Goal: Answer question/provide support: Answer question/provide support

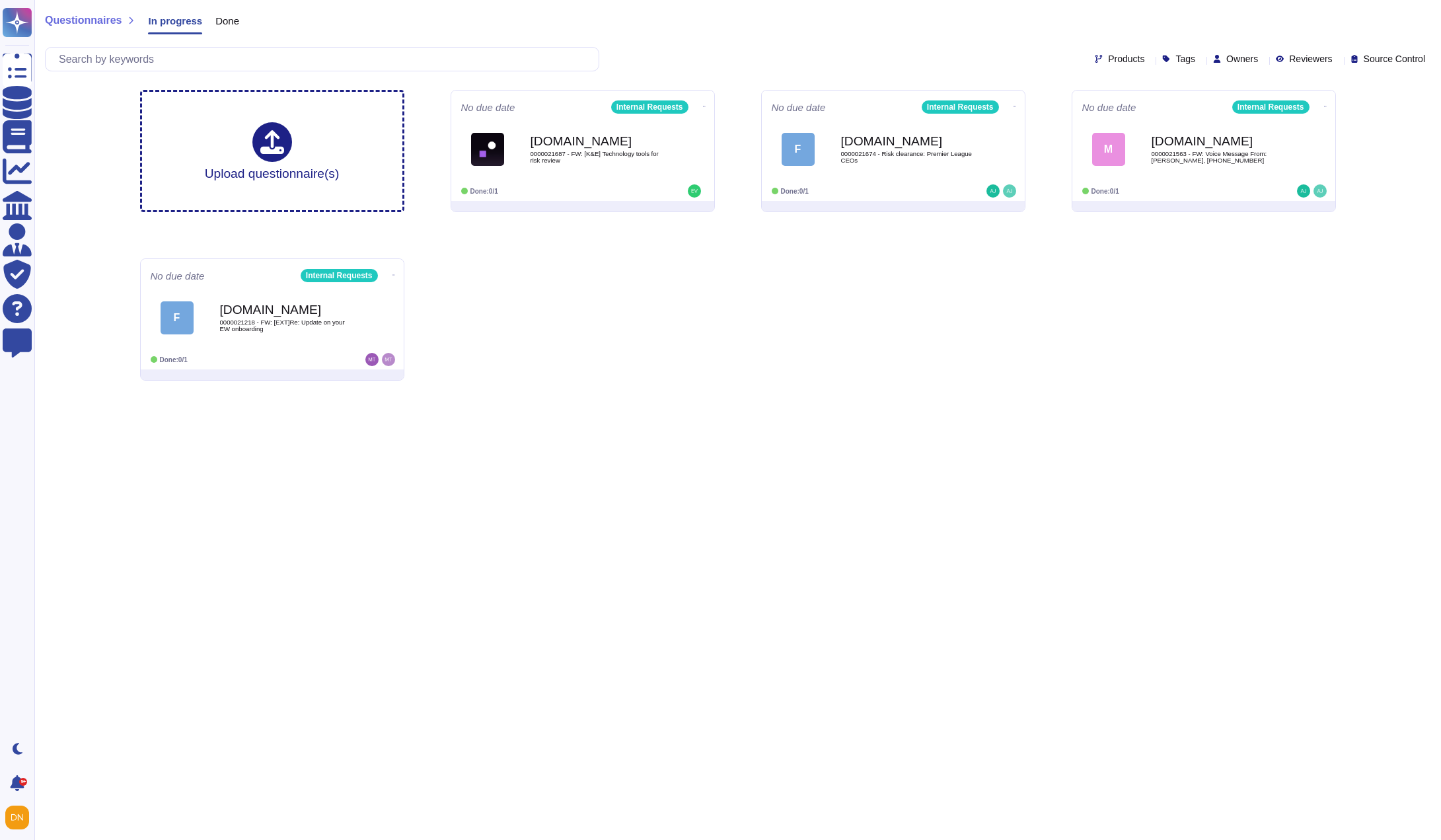
click at [584, 346] on div "Upload questionnaire(s) No due date Internal Requests Force.com 0000021687 - FW…" at bounding box center [738, 235] width 1217 height 312
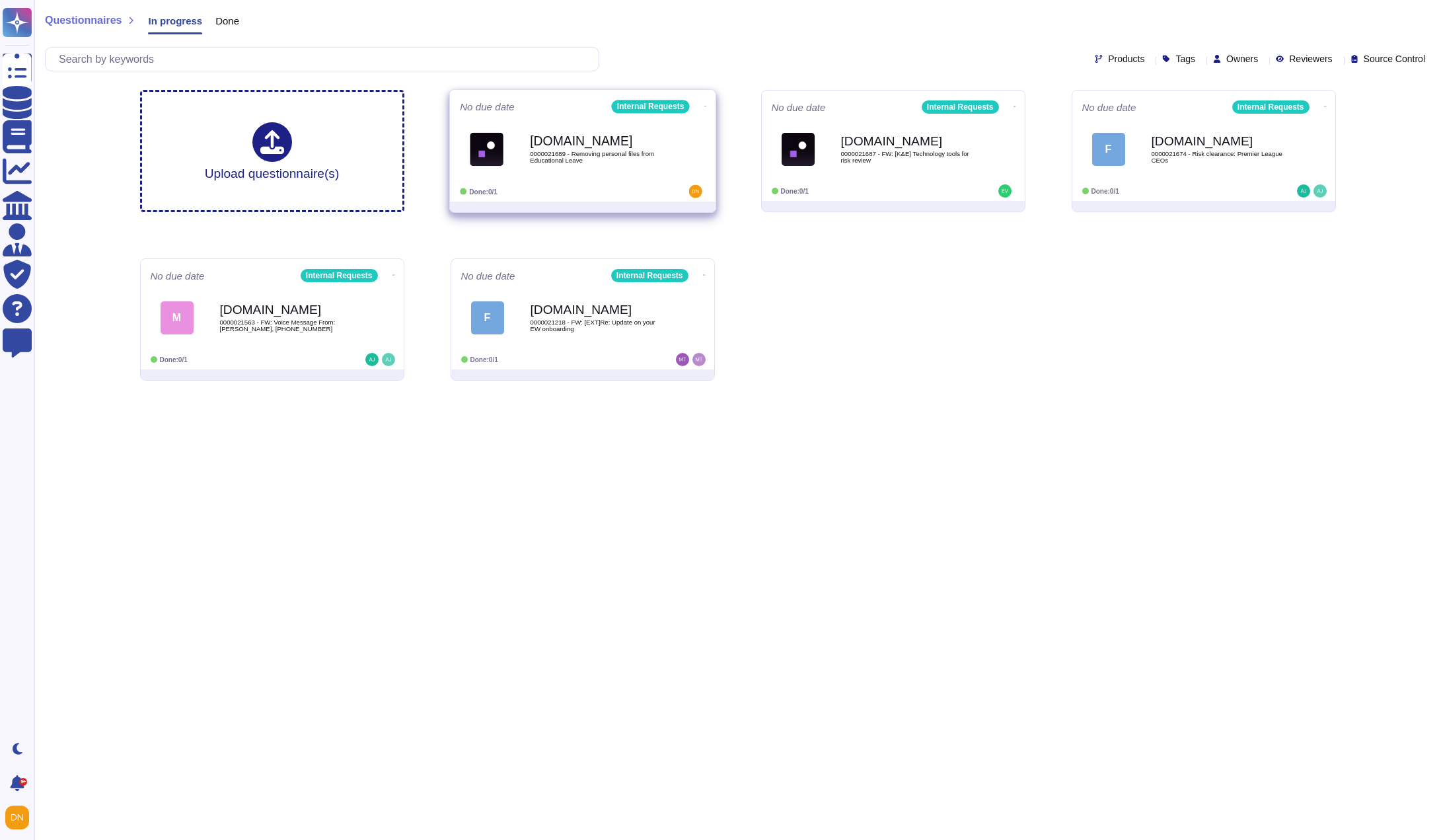
click at [579, 142] on b "[DOMAIN_NAME]" at bounding box center [596, 141] width 134 height 13
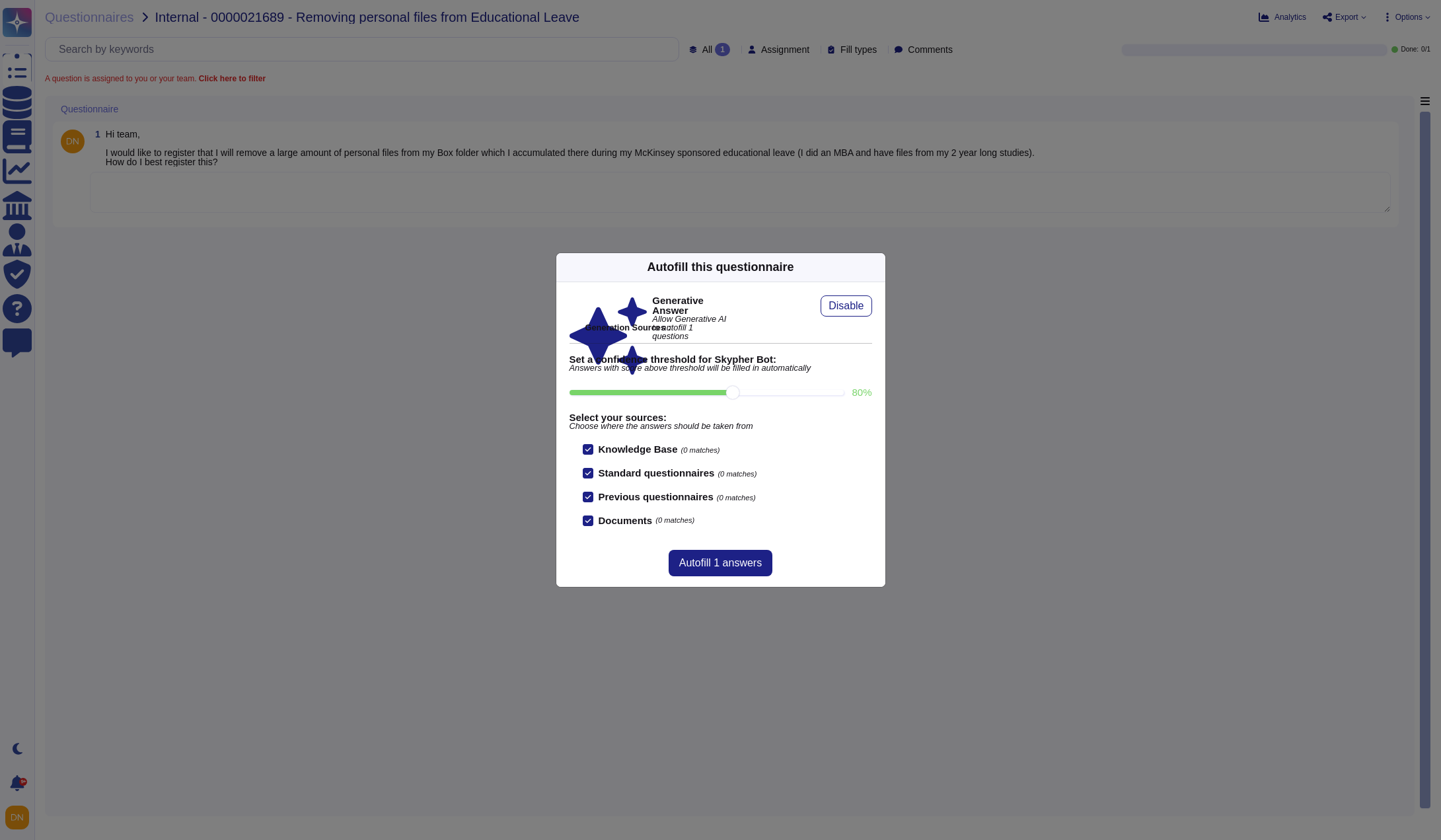
click at [898, 330] on icon at bounding box center [1004, 436] width 211 height 211
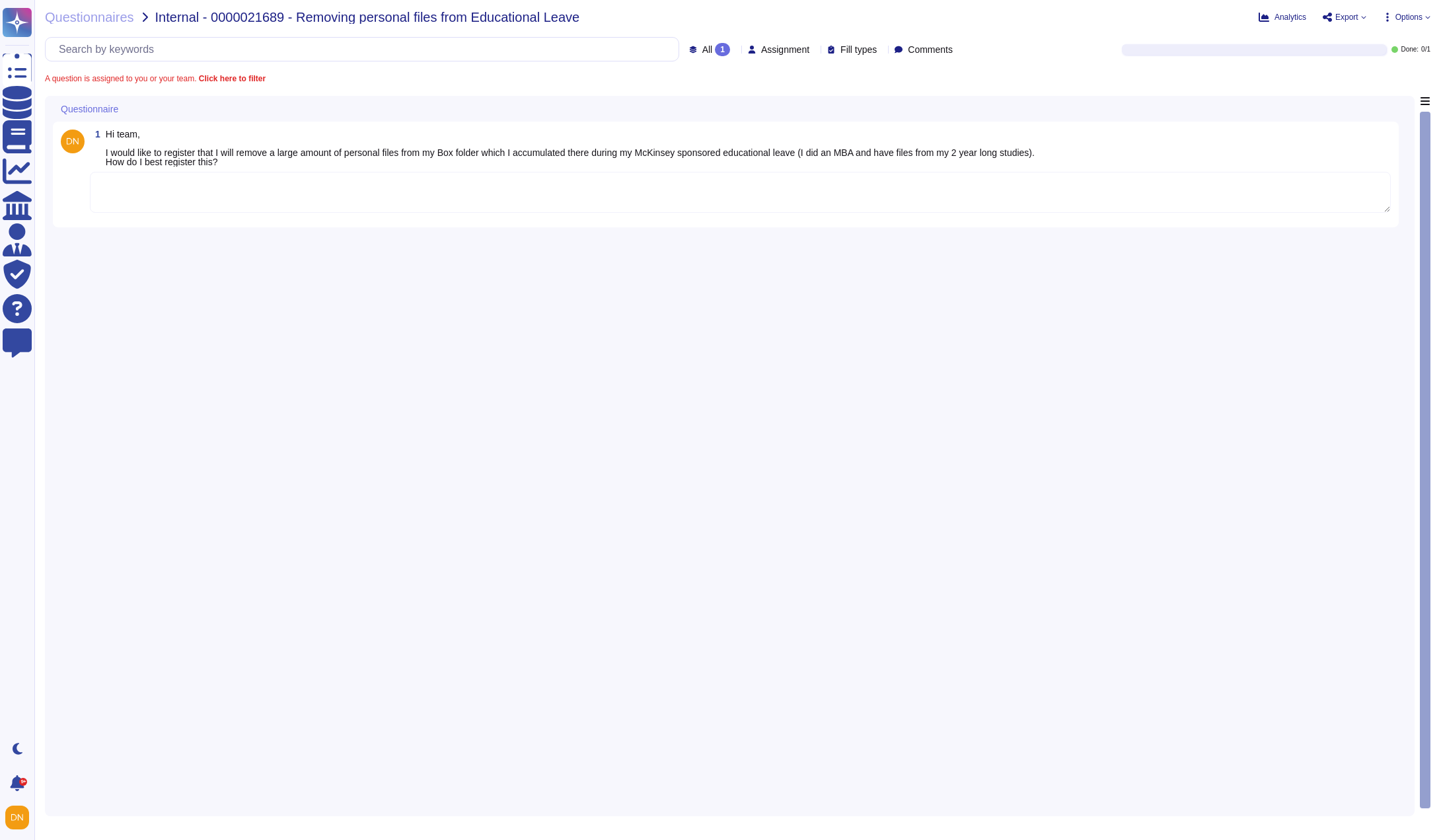
click at [700, 190] on textarea at bounding box center [740, 192] width 1301 height 41
